Goal: Task Accomplishment & Management: Complete application form

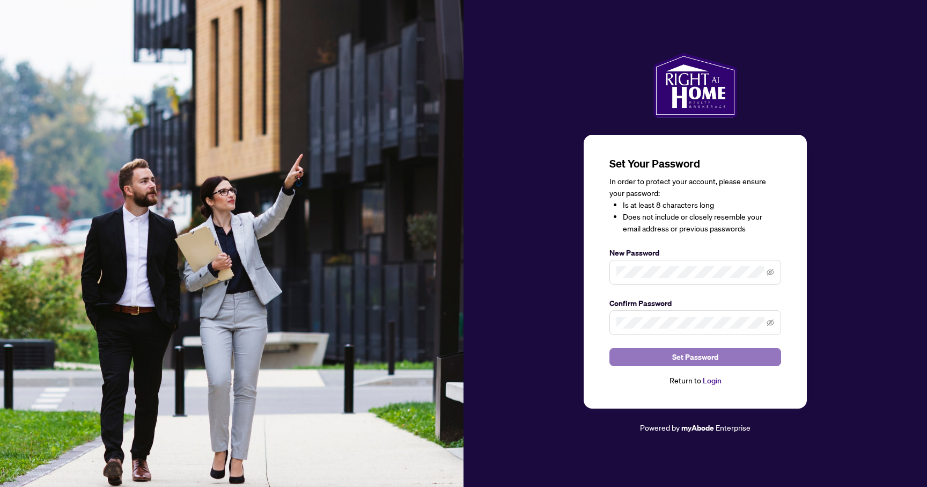
click at [669, 365] on button "Set Password" at bounding box center [695, 357] width 172 height 18
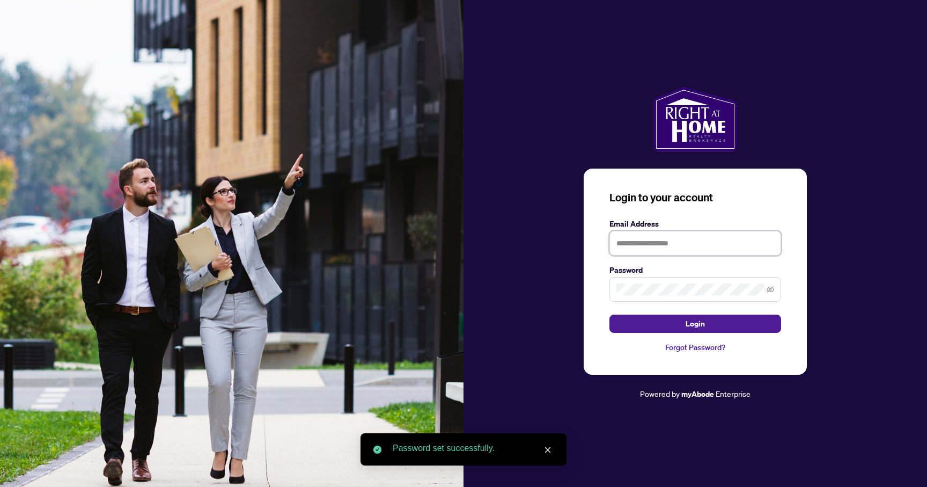
click at [675, 243] on input "text" at bounding box center [695, 243] width 172 height 25
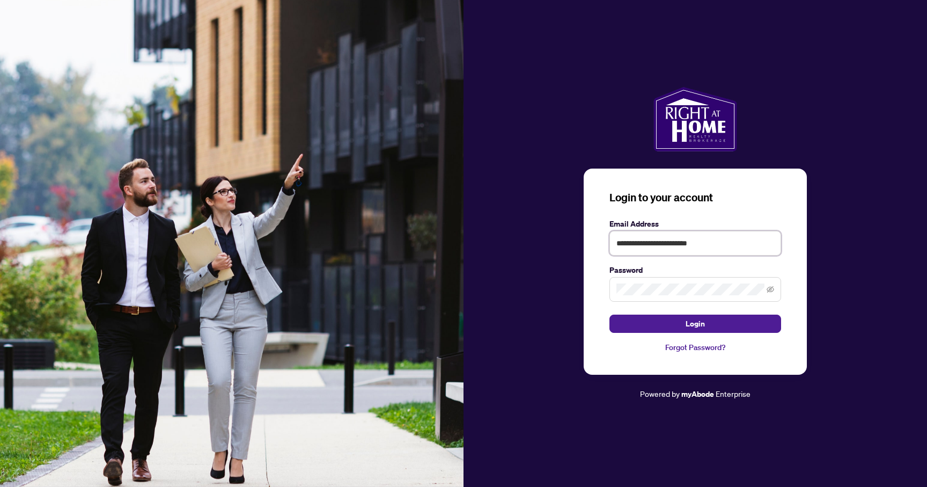
type input "**********"
click at [688, 330] on span "Login" at bounding box center [694, 323] width 19 height 17
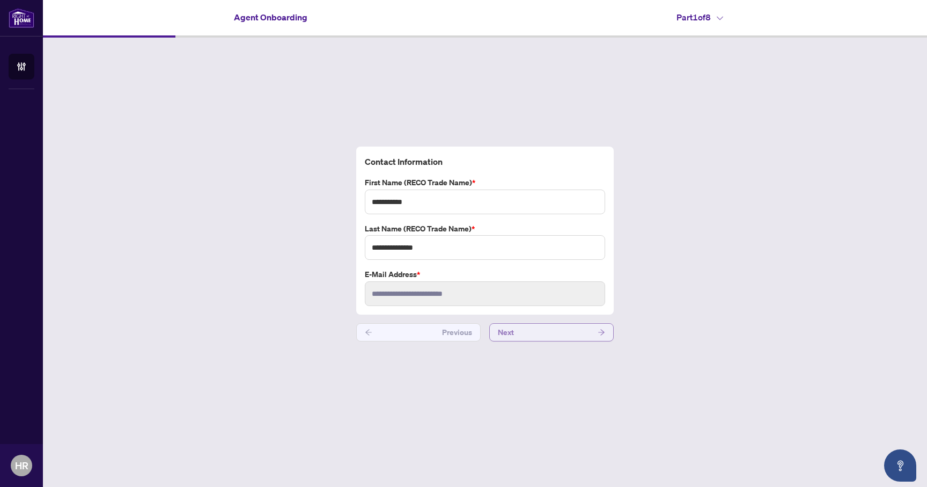
click at [533, 333] on button "Next" at bounding box center [551, 332] width 124 height 18
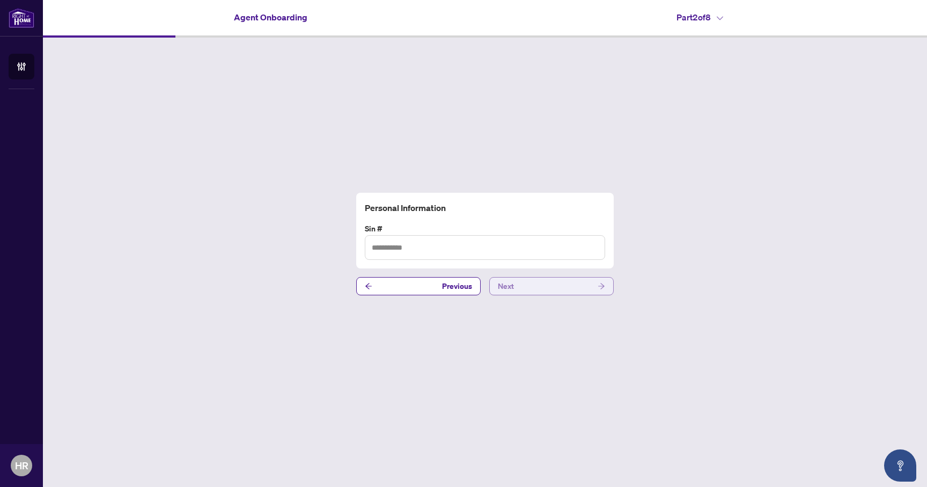
click at [554, 280] on button "Next" at bounding box center [551, 286] width 124 height 18
click at [551, 287] on button "Next" at bounding box center [551, 286] width 124 height 18
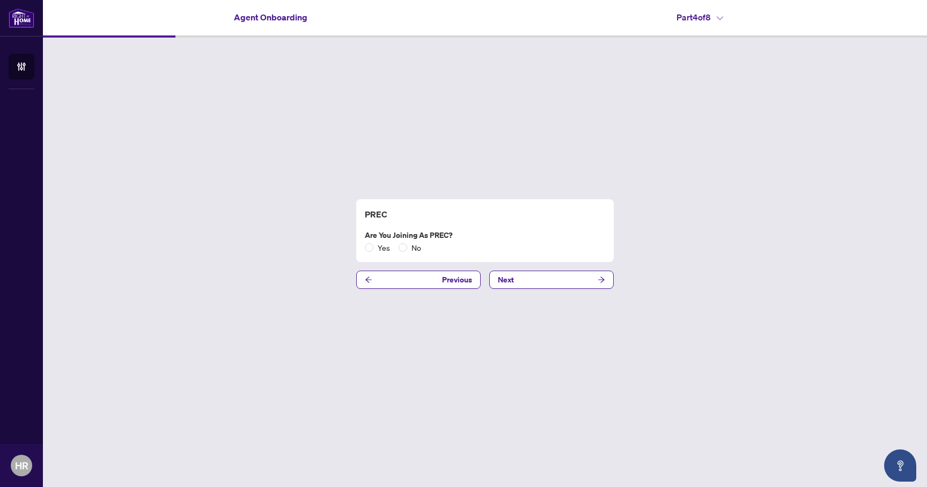
click at [459, 337] on div "PREC Are you joining as PREC? Yes No Previous Next" at bounding box center [485, 244] width 884 height 412
click at [561, 271] on button "Next" at bounding box center [551, 279] width 124 height 18
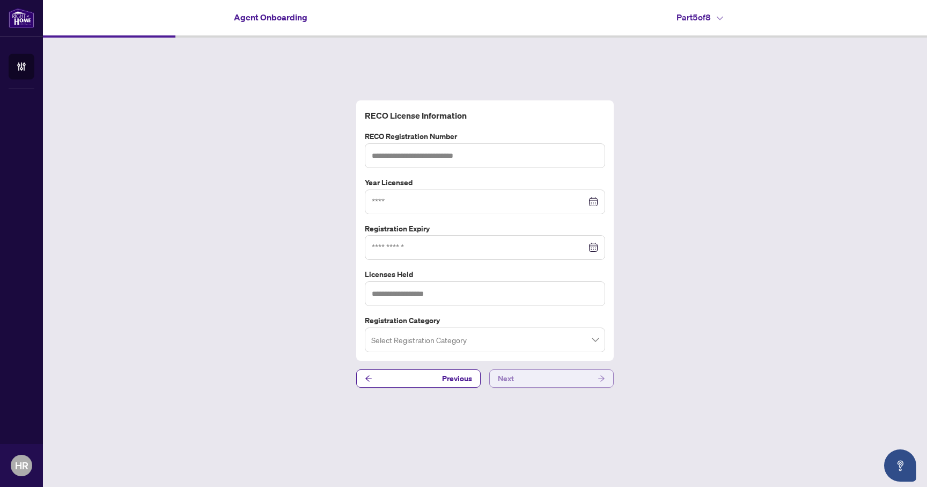
click at [547, 381] on button "Next" at bounding box center [551, 378] width 124 height 18
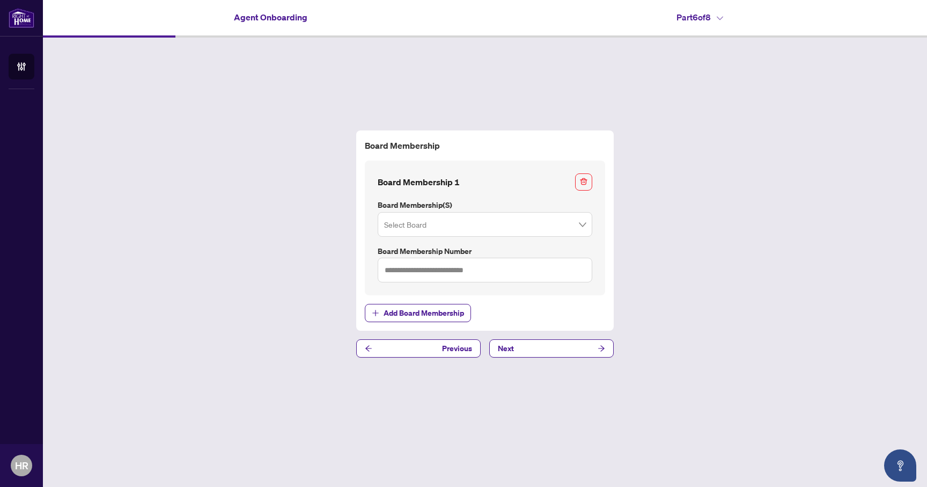
click at [324, 389] on div "Board Membership Board Membership 1 Board Membership(s) Select Board Board Memb…" at bounding box center [485, 244] width 884 height 412
